Goal: Transaction & Acquisition: Purchase product/service

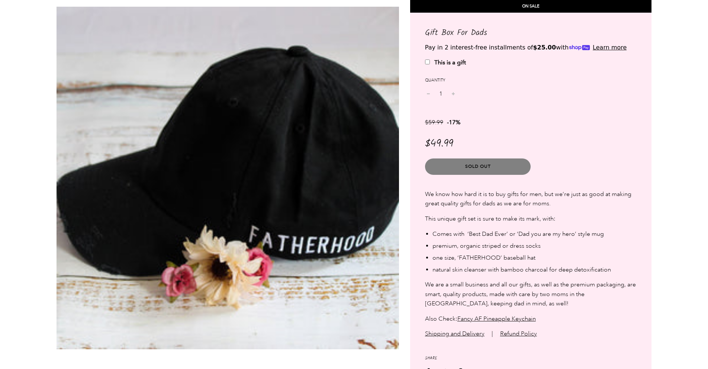
scroll to position [1106, 0]
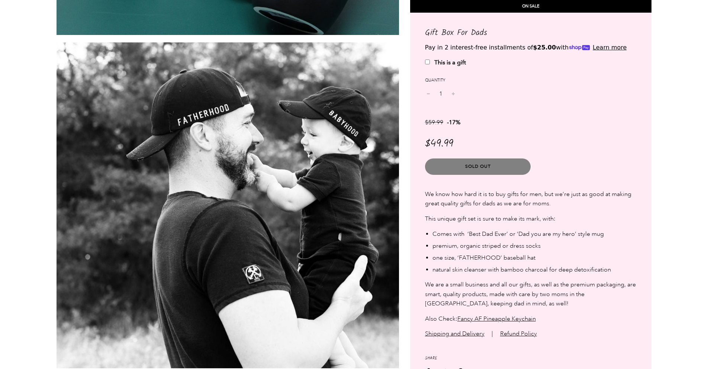
scroll to position [738, 0]
